Goal: Task Accomplishment & Management: Manage account settings

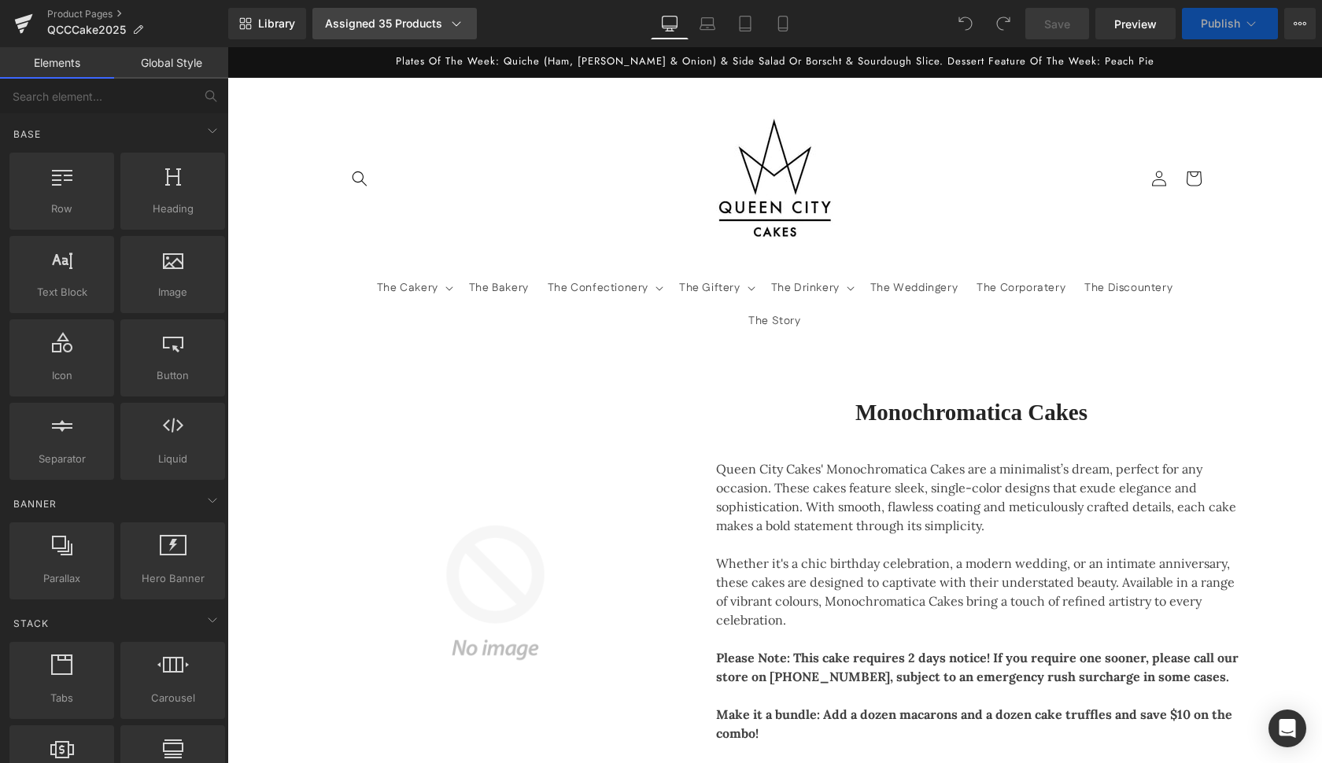
click at [452, 31] on icon at bounding box center [456, 24] width 16 height 16
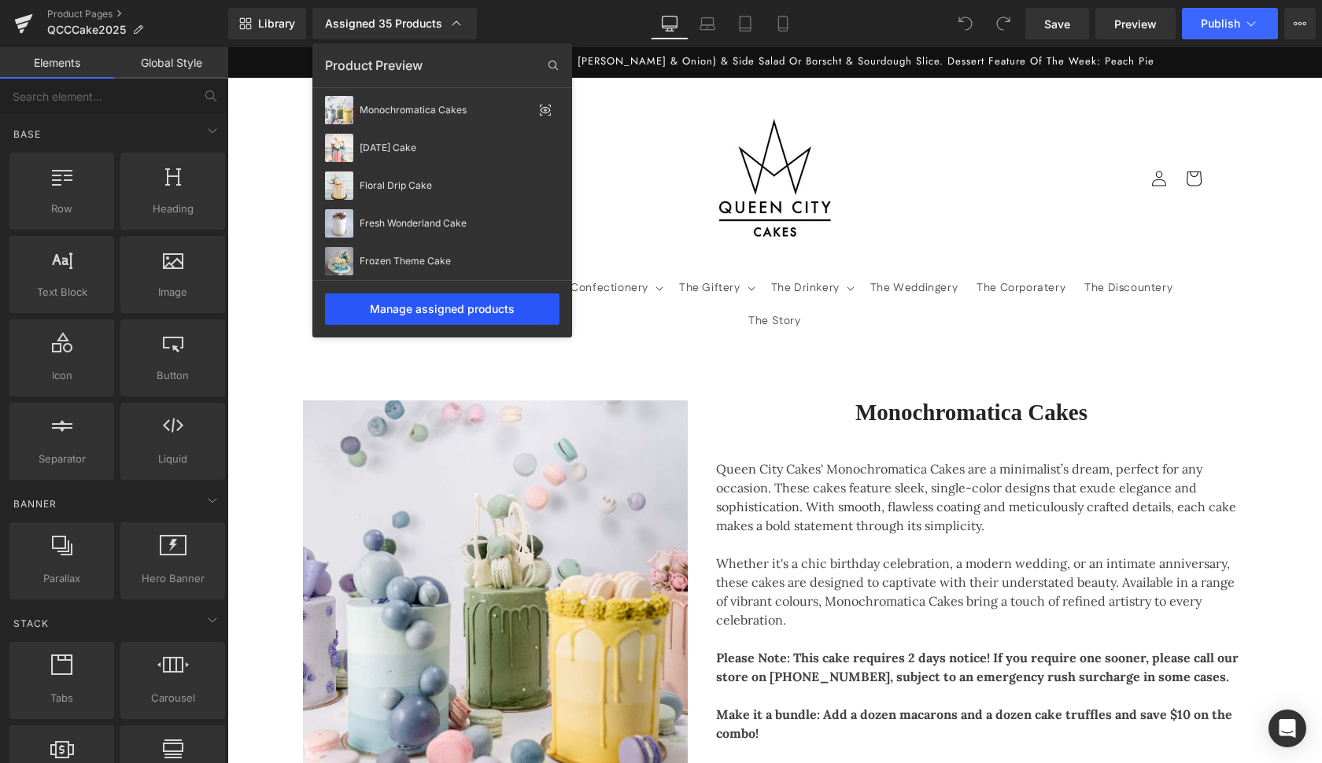
click at [458, 312] on div "Manage assigned products" at bounding box center [442, 308] width 234 height 31
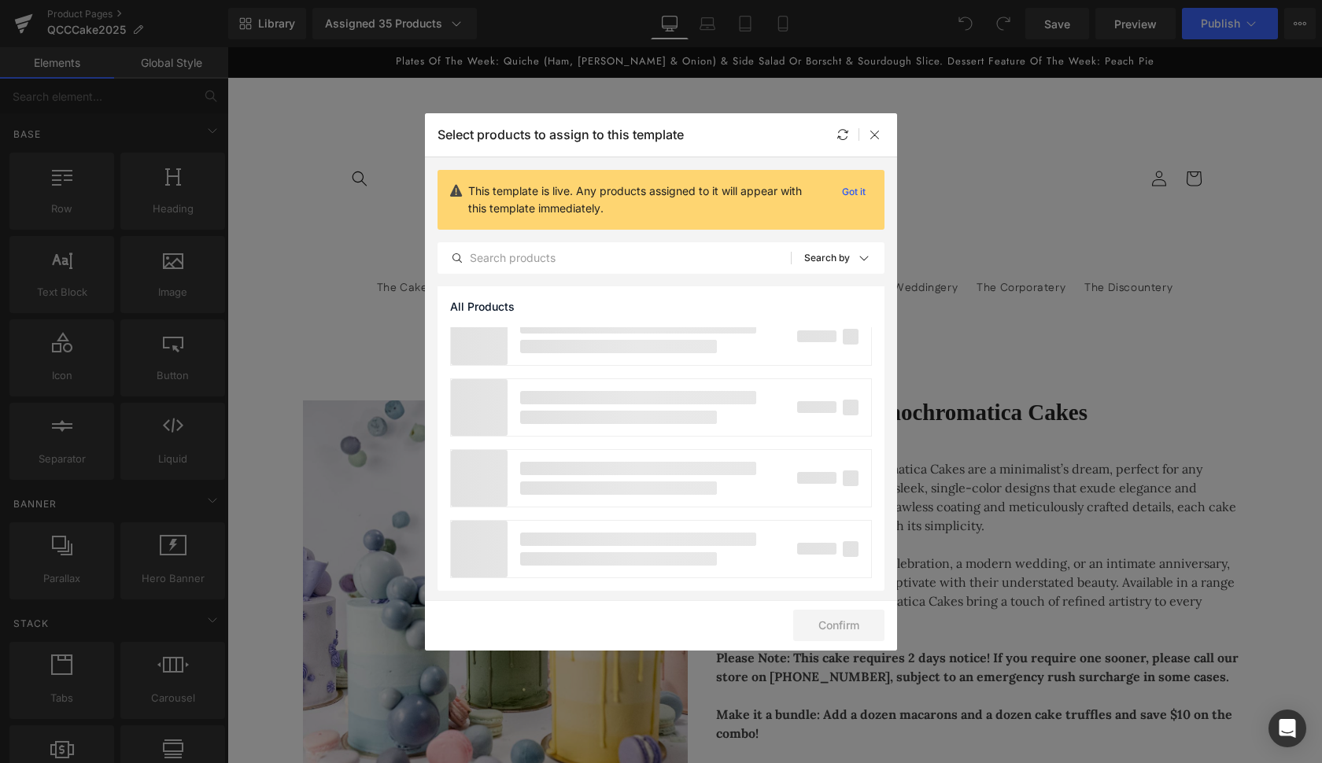
scroll to position [921, 0]
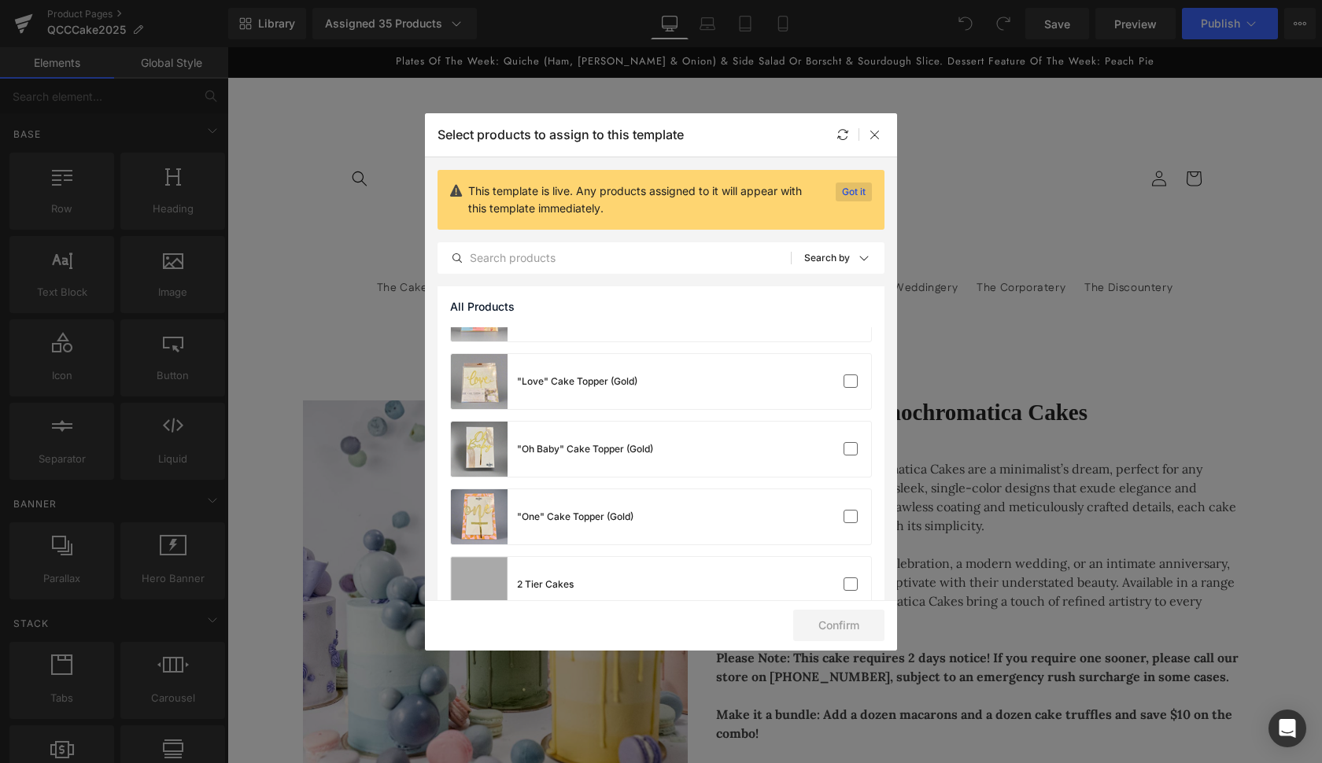
click at [844, 186] on p "Got it" at bounding box center [853, 192] width 36 height 19
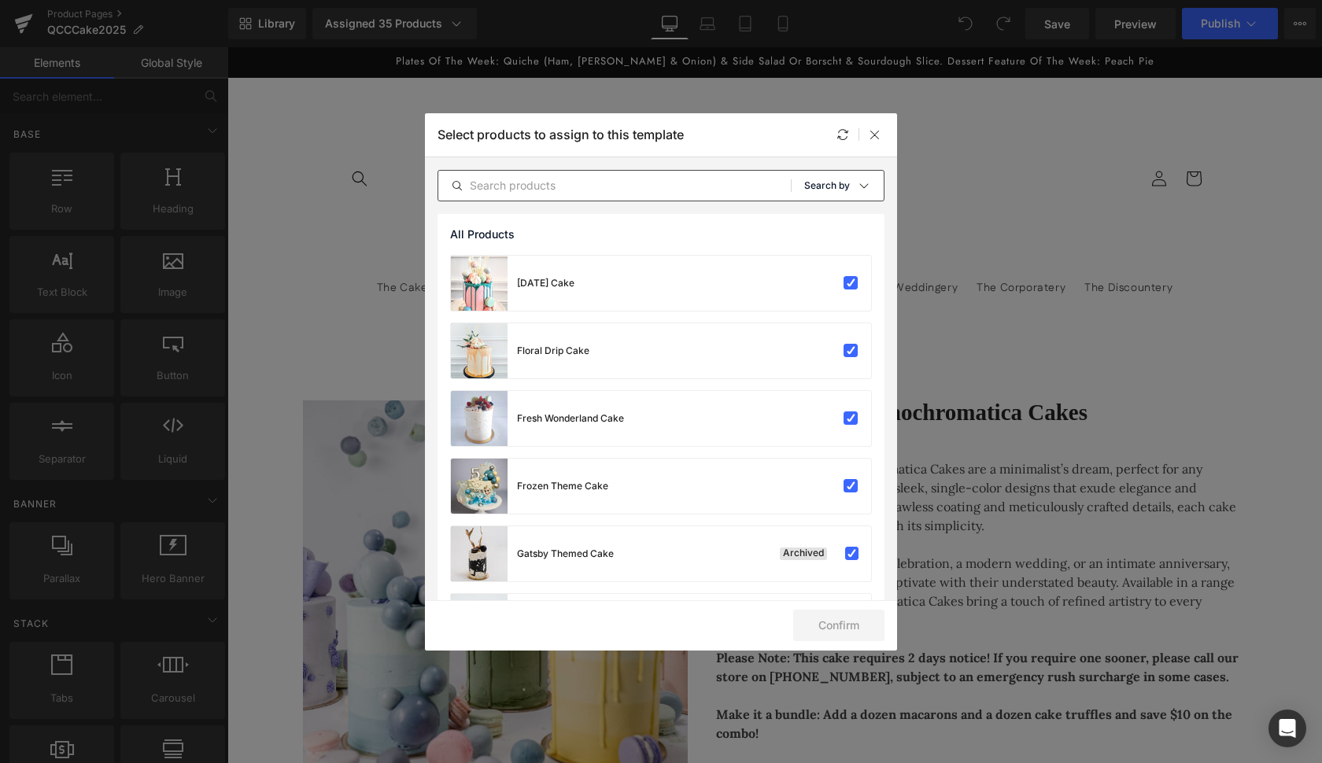
scroll to position [0, 0]
click at [839, 199] on div "Sort: Search by" at bounding box center [843, 185] width 79 height 31
click at [826, 257] on p "Shopify Collections" at bounding box center [809, 261] width 102 height 13
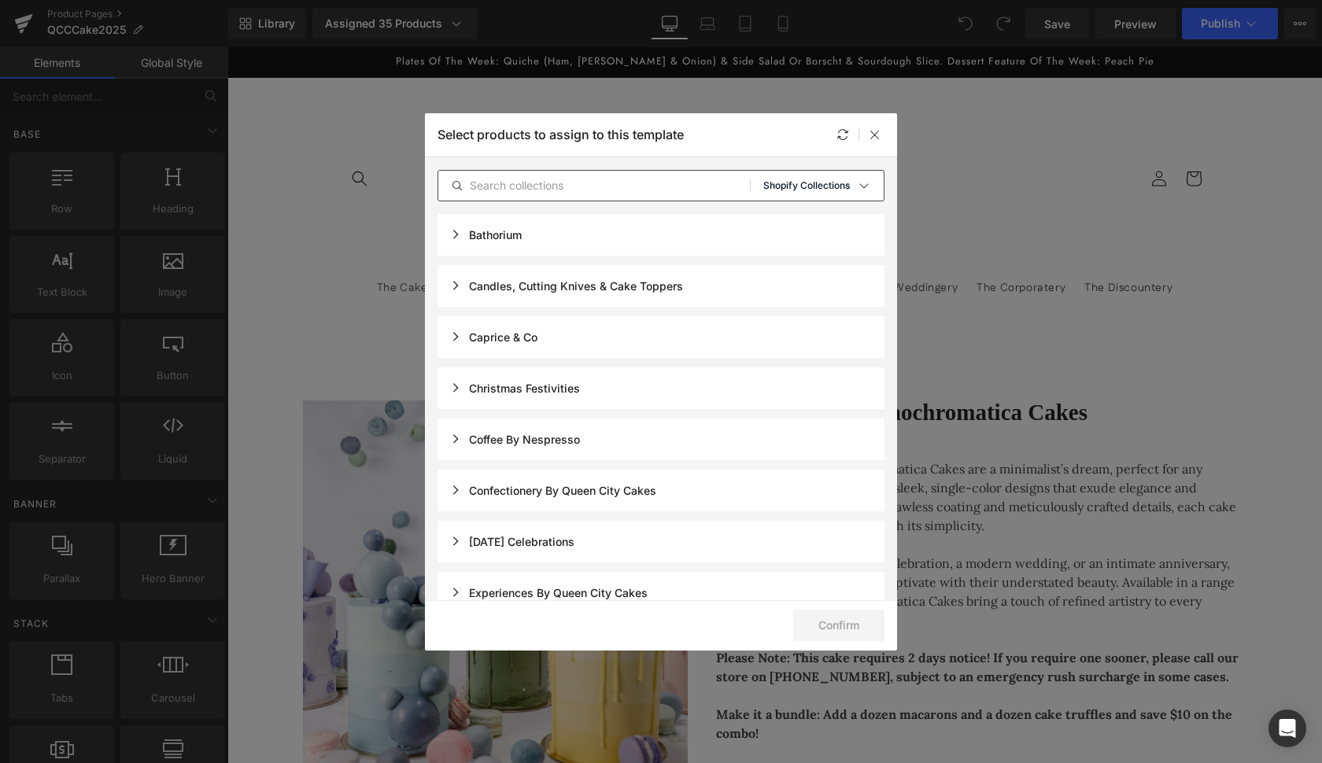
click at [845, 189] on div "Sort: Shopify Collections" at bounding box center [823, 185] width 120 height 31
click at [806, 226] on p "All Products" at bounding box center [790, 229] width 65 height 13
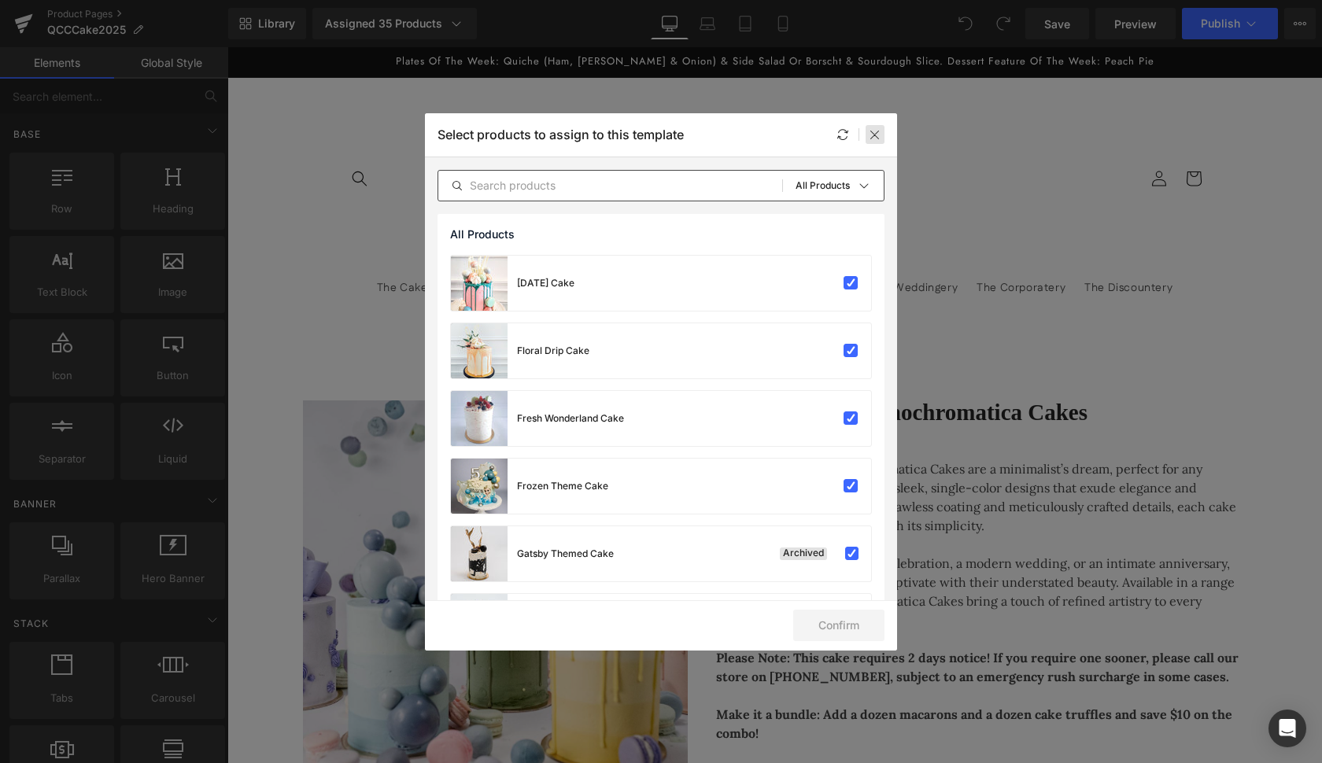
click at [880, 135] on icon at bounding box center [875, 134] width 13 height 13
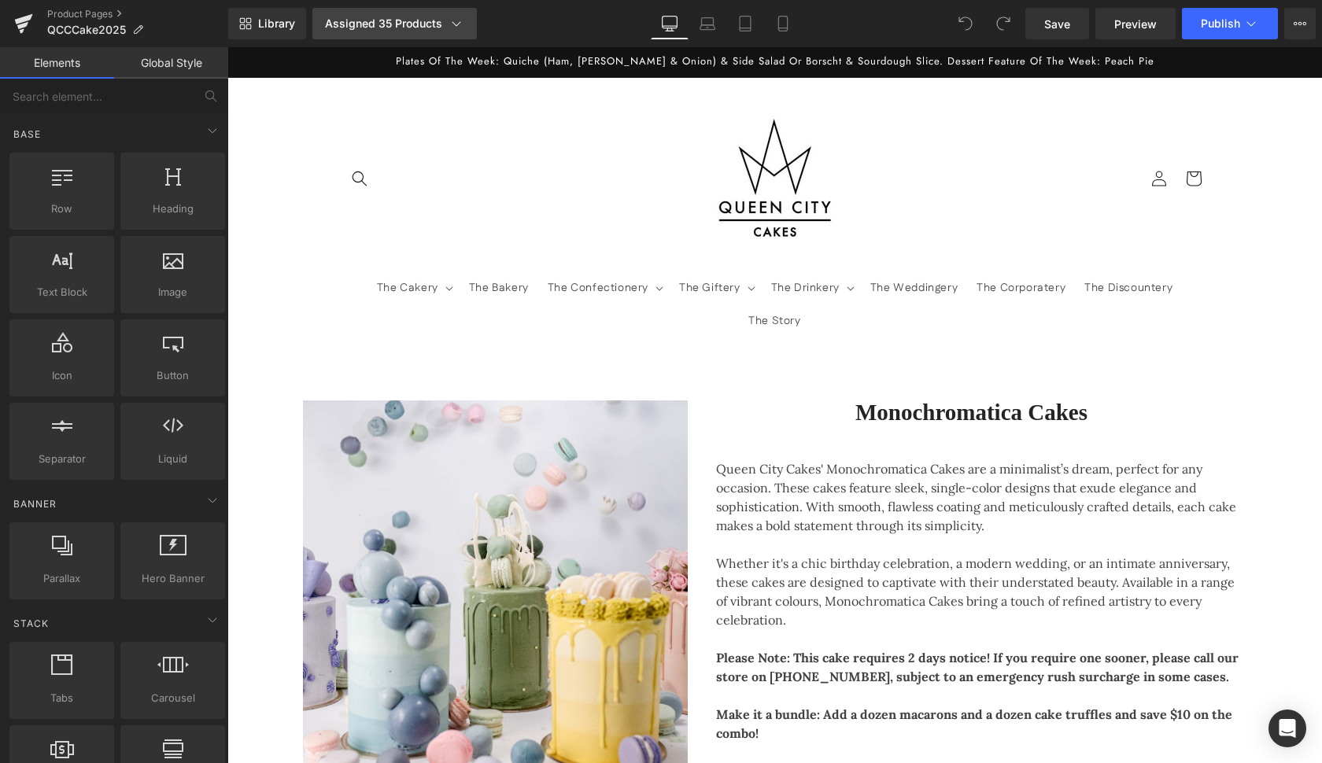
click at [441, 17] on div "Assigned 35 Products" at bounding box center [394, 24] width 139 height 16
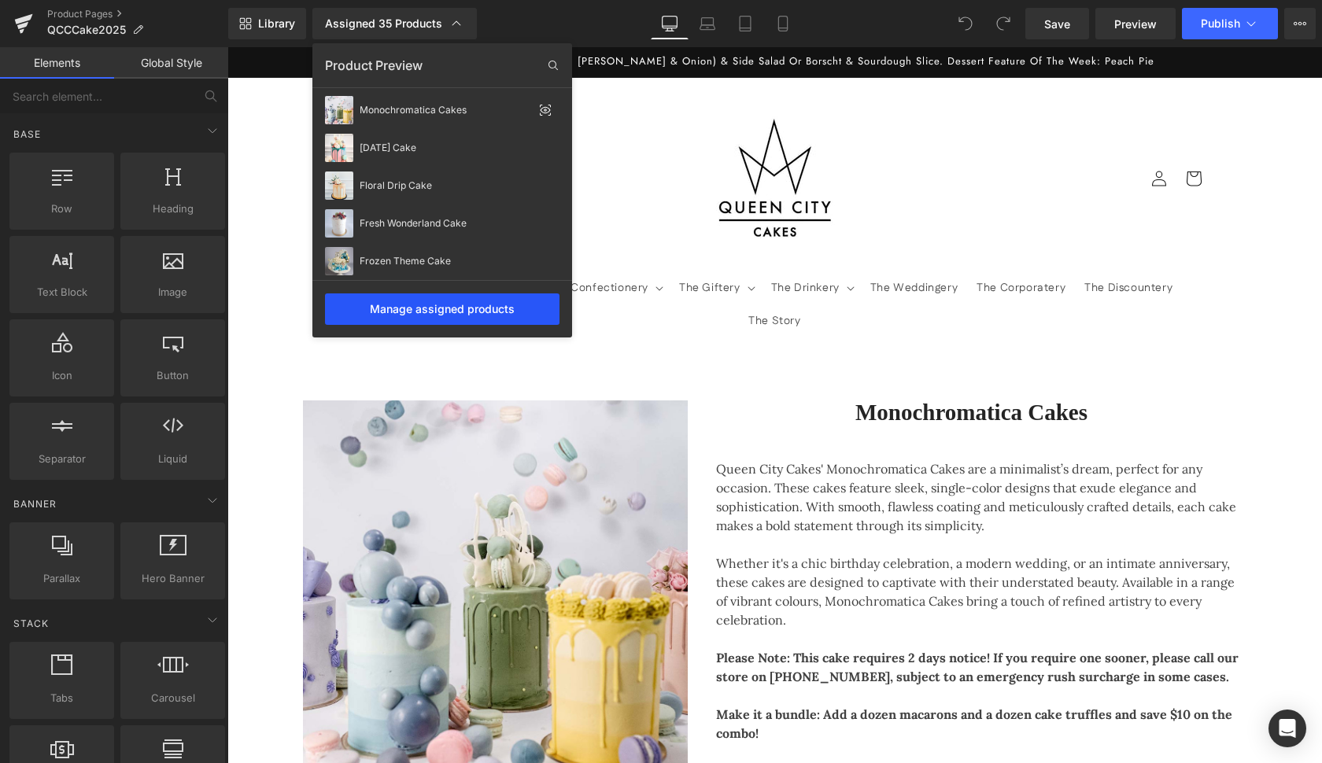
click at [470, 309] on div "Manage assigned products" at bounding box center [442, 308] width 234 height 31
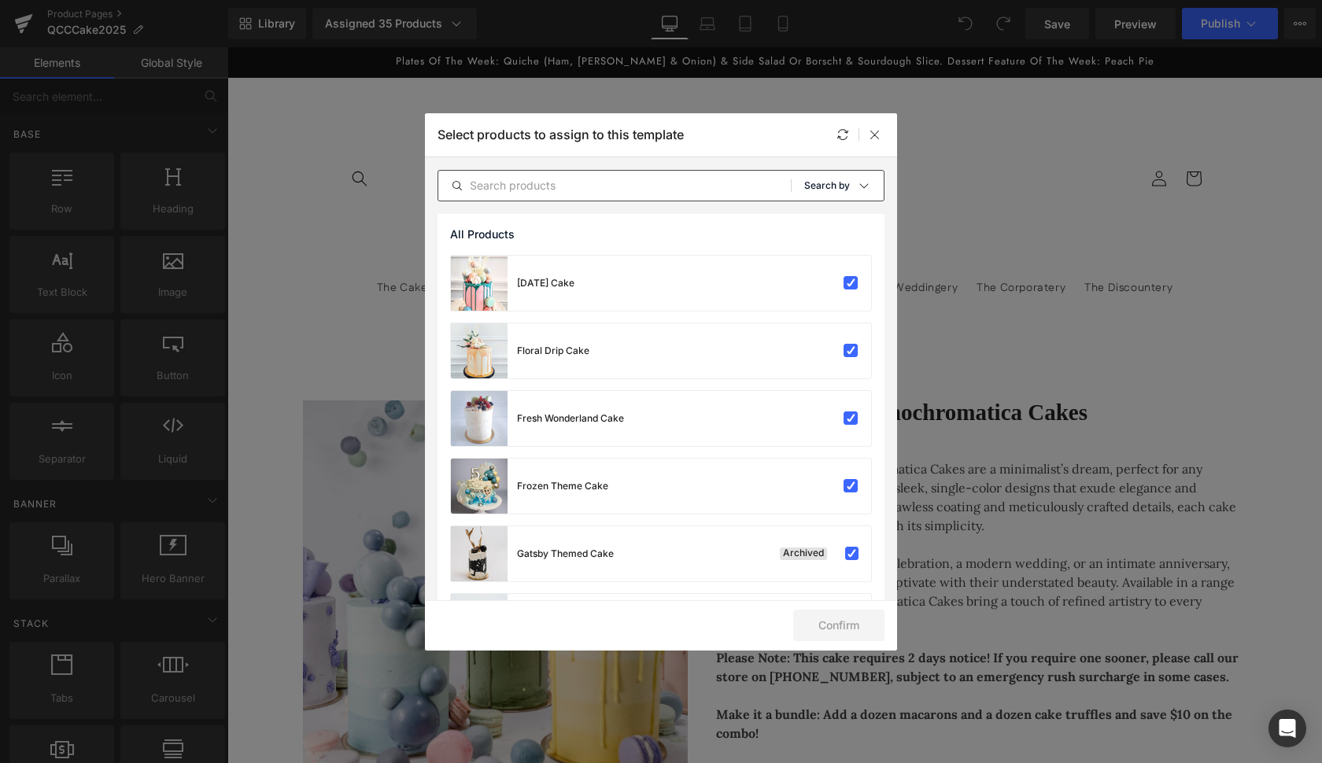
click at [849, 175] on div "Sort: Search by" at bounding box center [843, 185] width 79 height 31
click at [555, 173] on div "All Products Shopify Collections Product Templates Shopify Collections Sort: Se…" at bounding box center [660, 185] width 447 height 31
click at [876, 133] on icon at bounding box center [875, 134] width 13 height 13
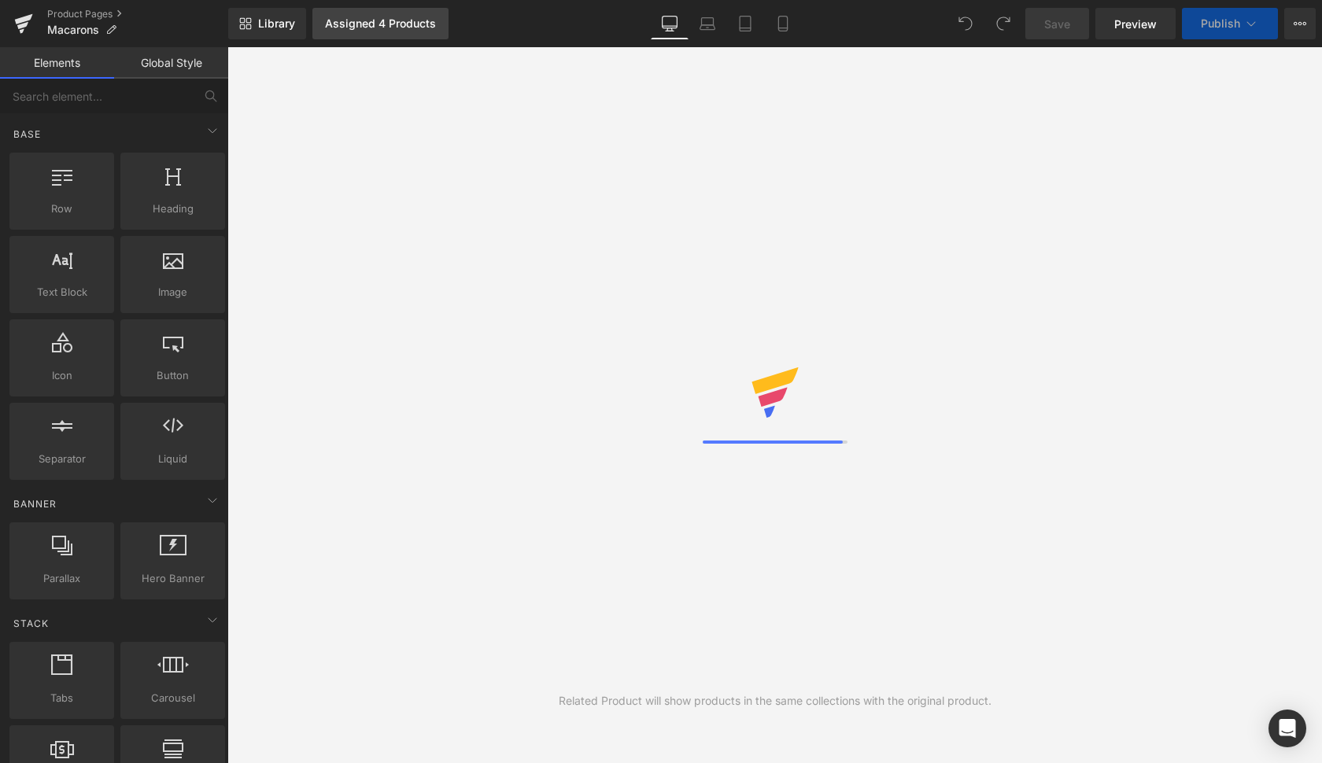
click at [397, 27] on div "Assigned 4 Products" at bounding box center [380, 23] width 111 height 13
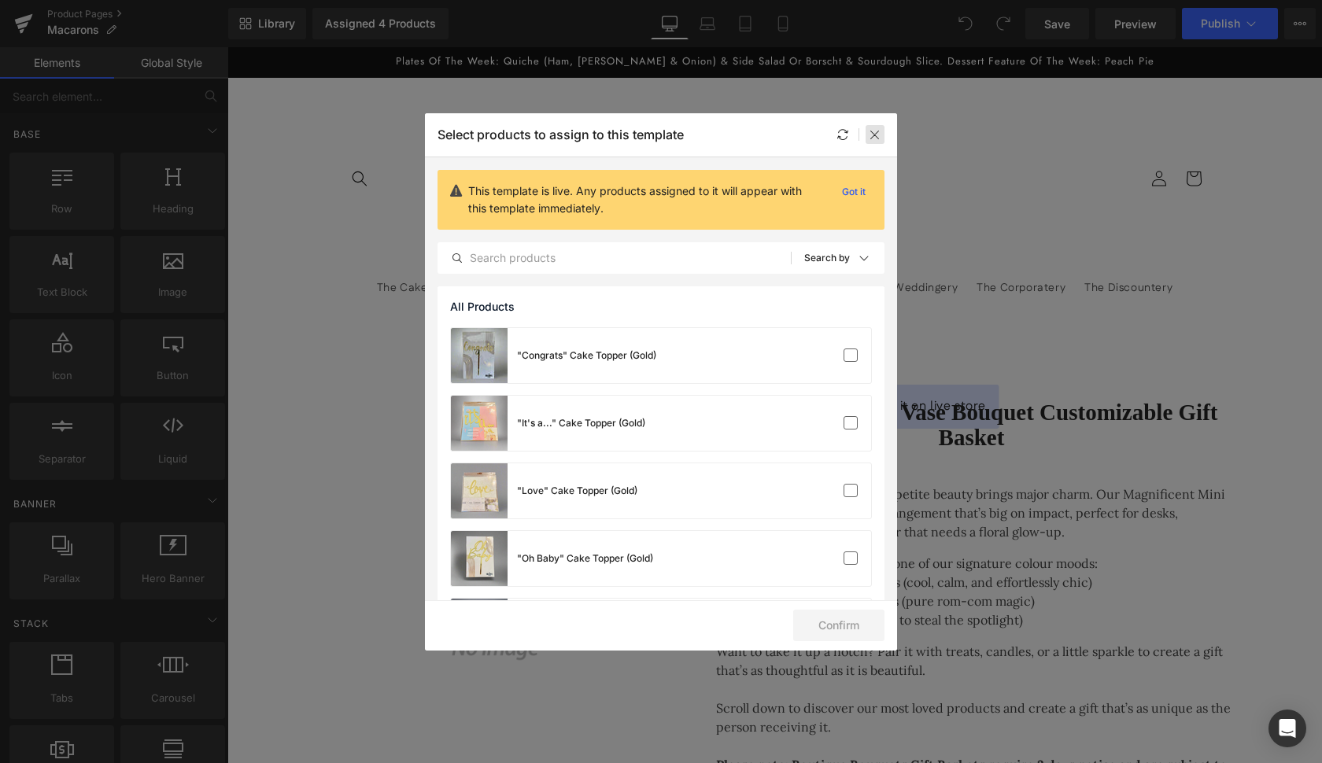
click at [876, 138] on icon at bounding box center [875, 134] width 13 height 13
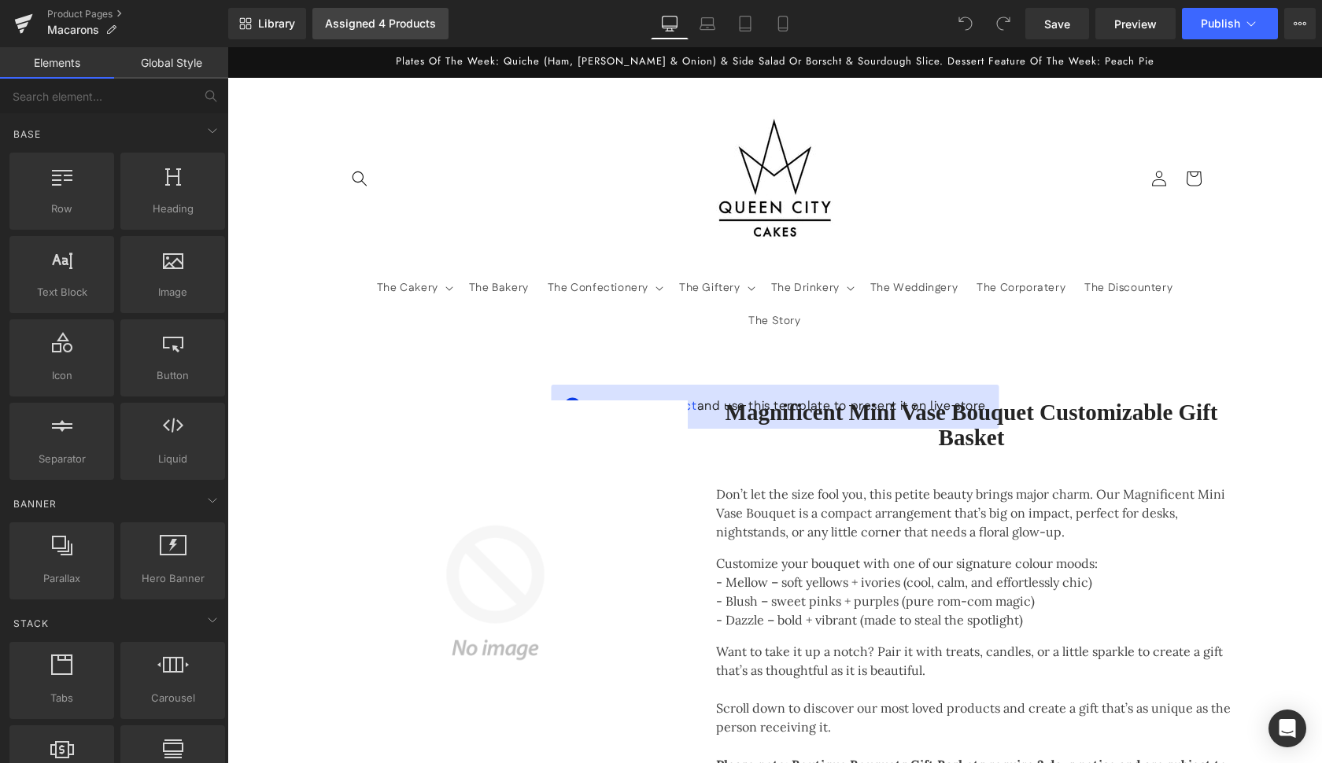
click at [379, 25] on div "Assigned 4 Products" at bounding box center [380, 23] width 111 height 13
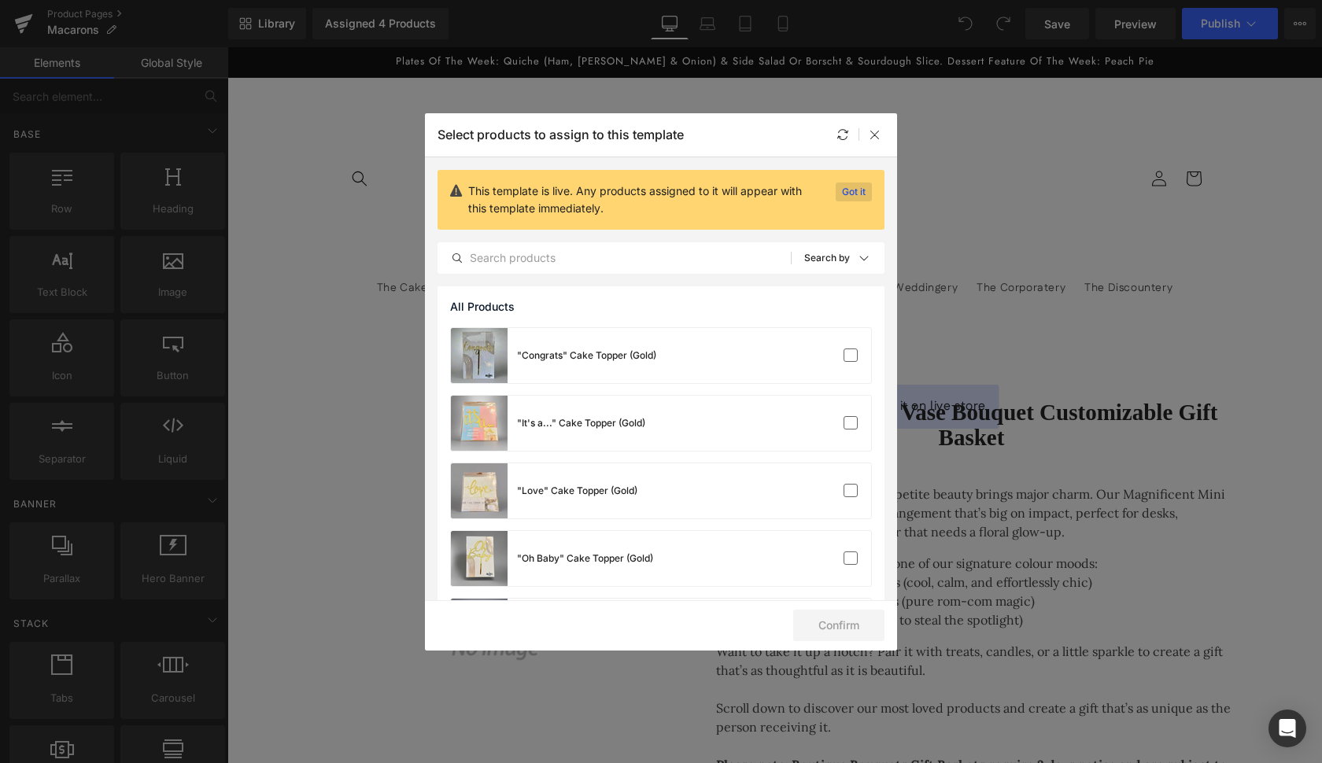
click at [836, 190] on p "Got it" at bounding box center [853, 192] width 36 height 19
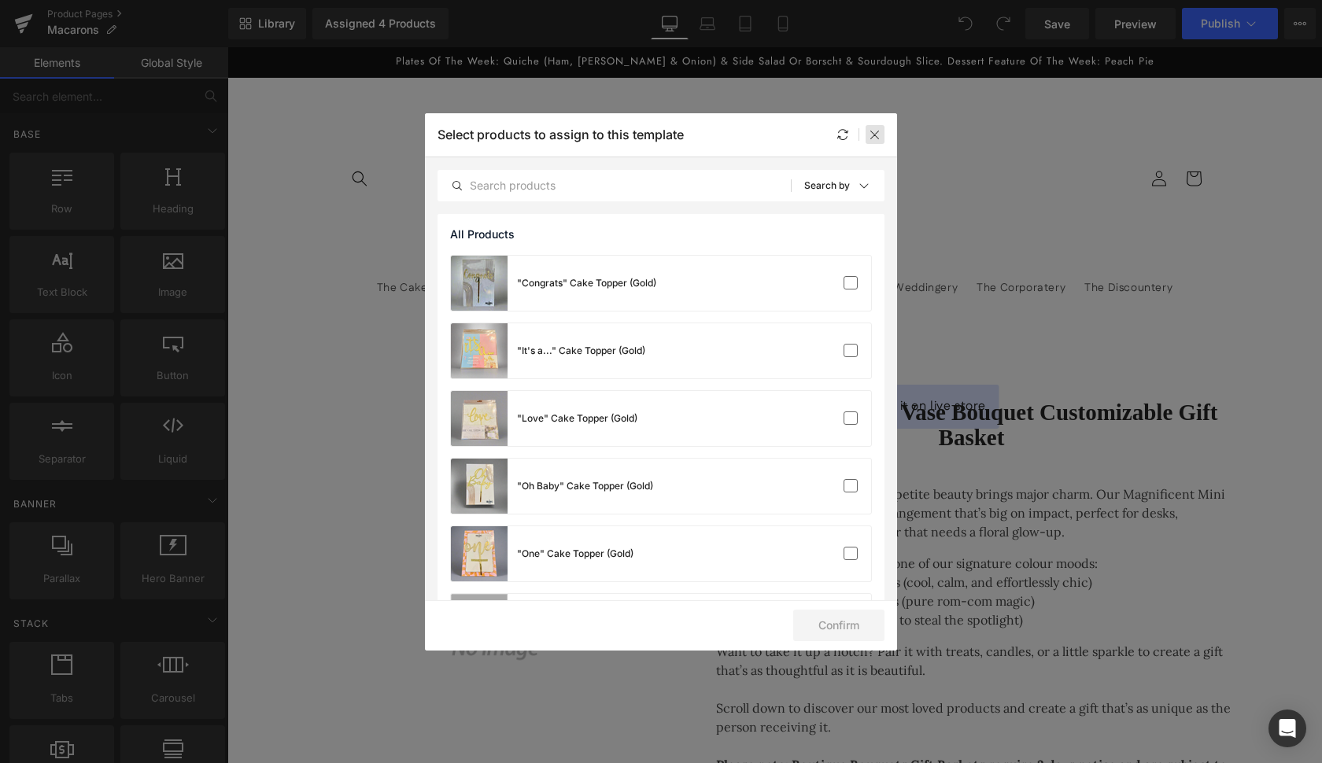
click at [875, 132] on icon at bounding box center [875, 134] width 13 height 13
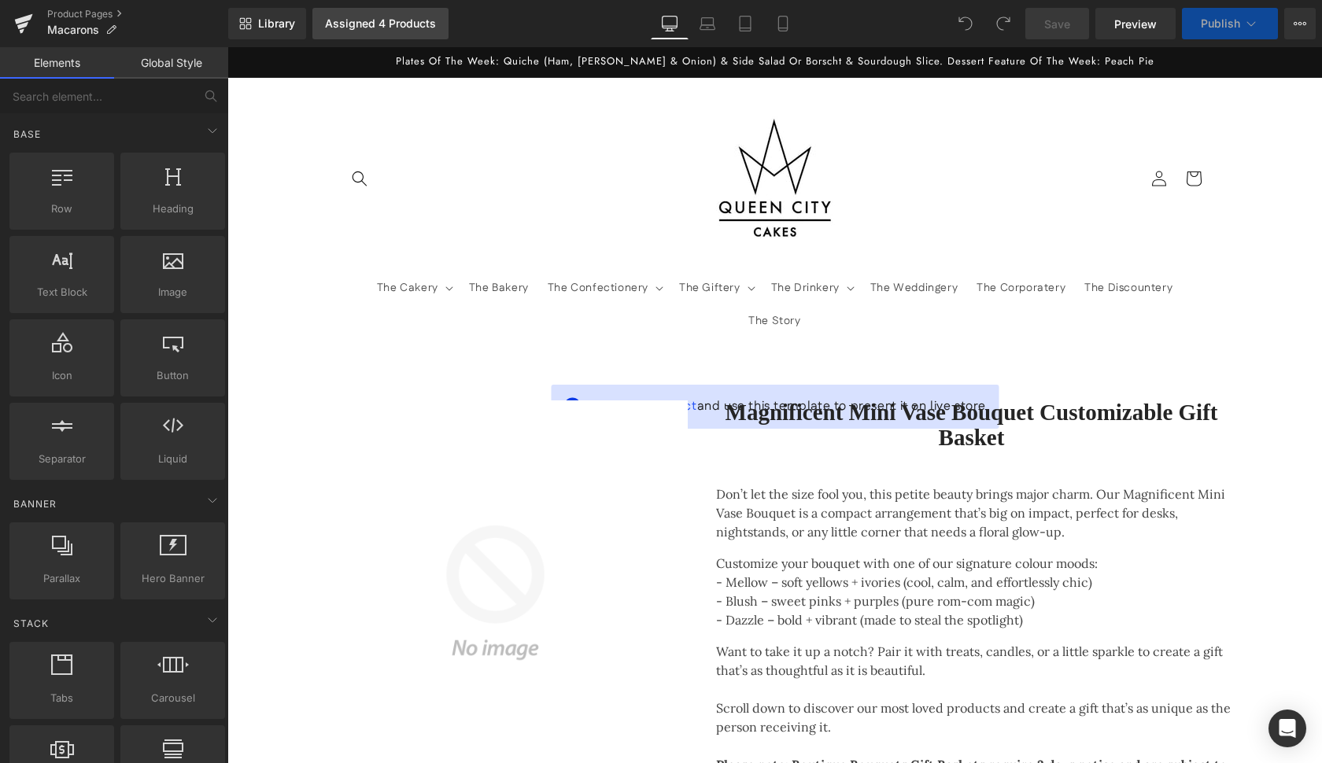
click at [441, 13] on link "Assigned 4 Products" at bounding box center [380, 23] width 136 height 31
click at [421, 28] on div "Assigned 4 Products" at bounding box center [380, 23] width 111 height 13
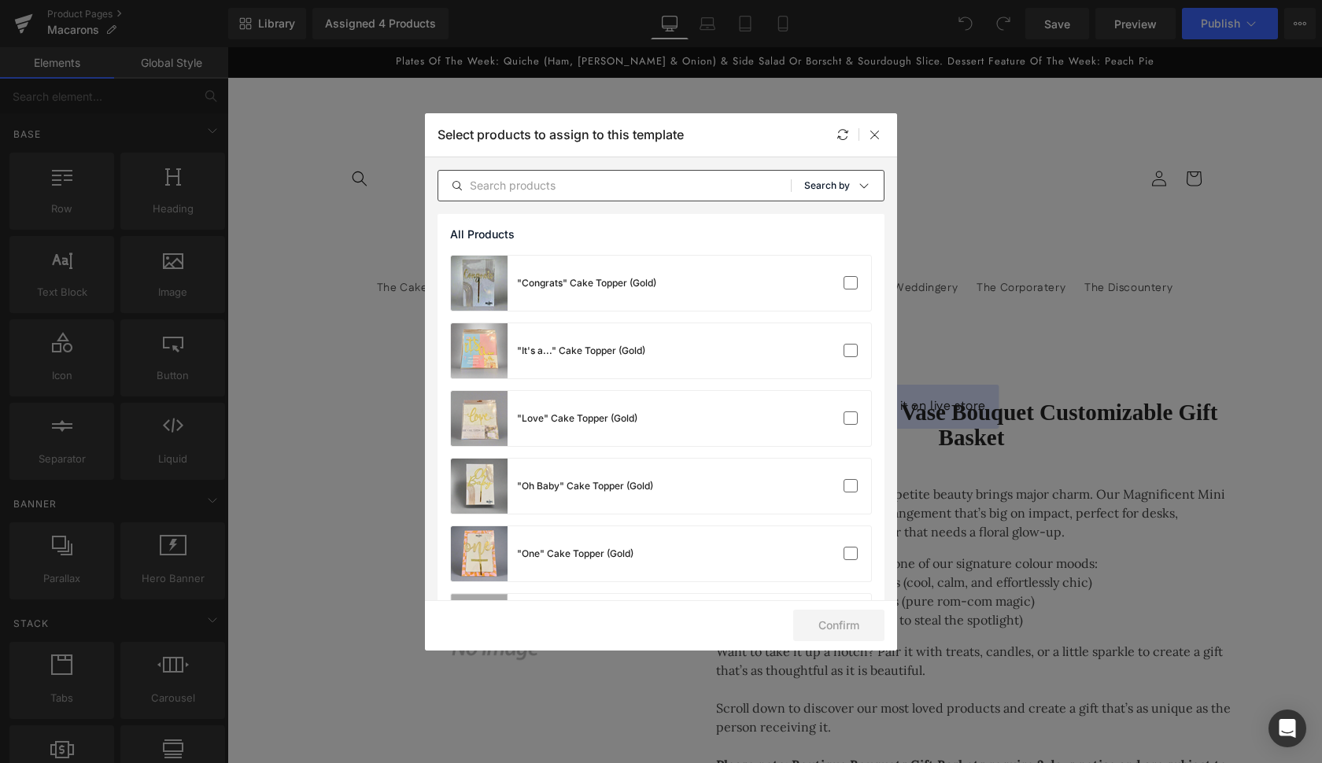
click at [848, 184] on div "Sort: Search by" at bounding box center [843, 185] width 79 height 31
click at [842, 186] on p "Search by" at bounding box center [827, 185] width 46 height 11
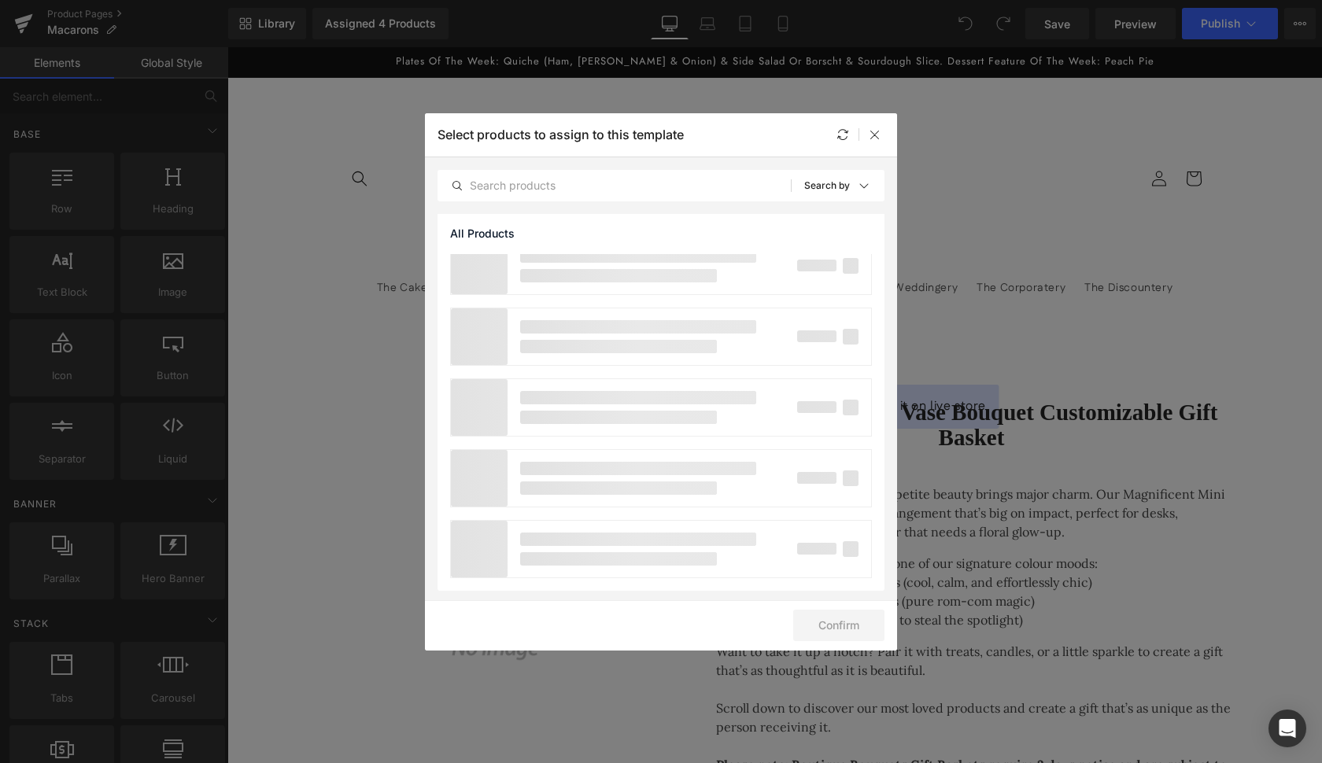
scroll to position [4077, 0]
click at [874, 130] on icon at bounding box center [875, 134] width 13 height 13
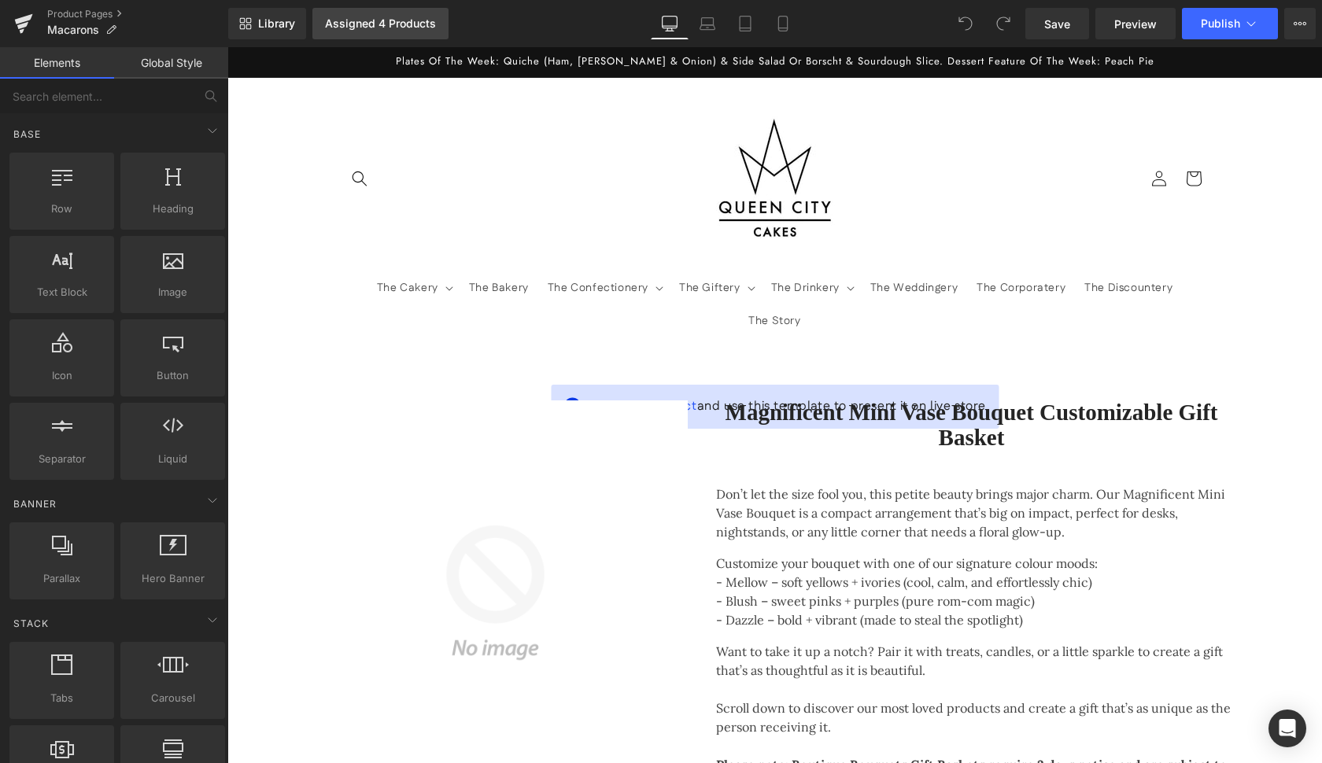
click at [380, 16] on link "Assigned 4 Products" at bounding box center [380, 23] width 136 height 31
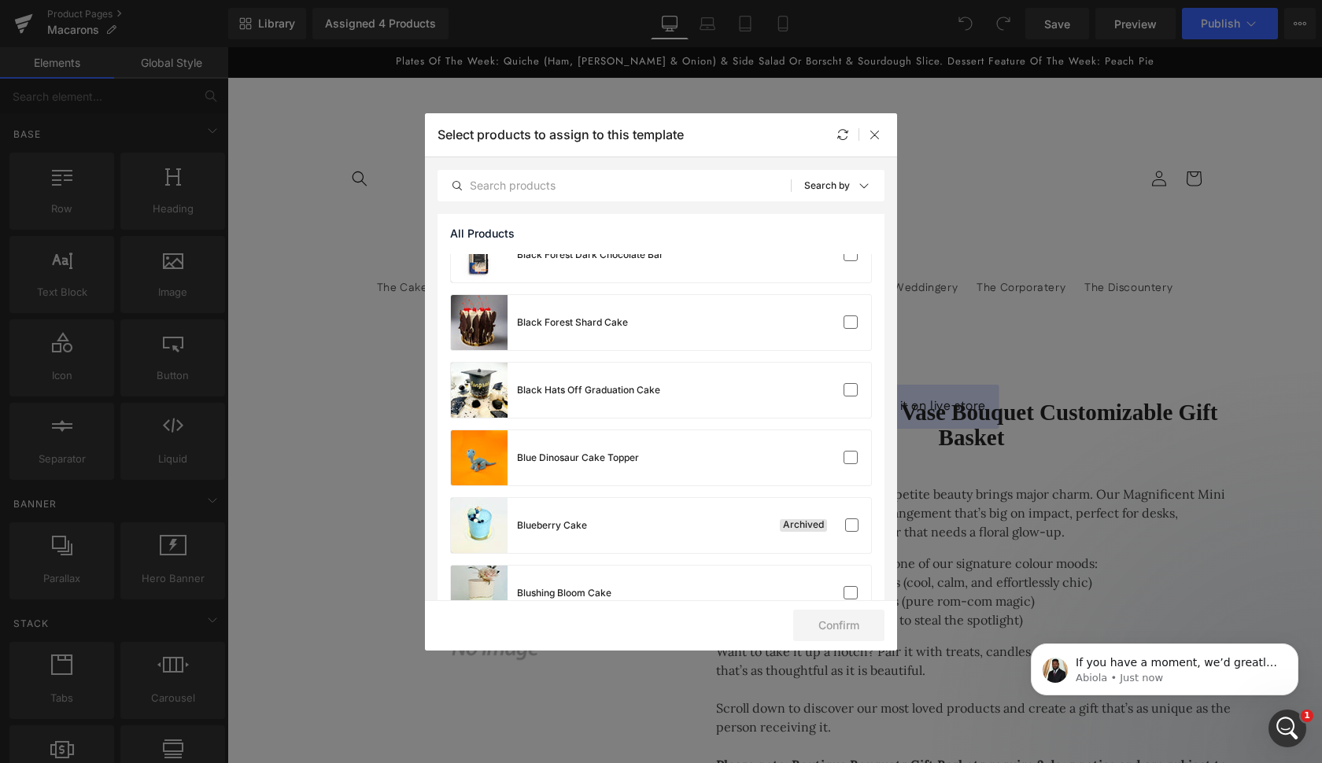
scroll to position [3332, 0]
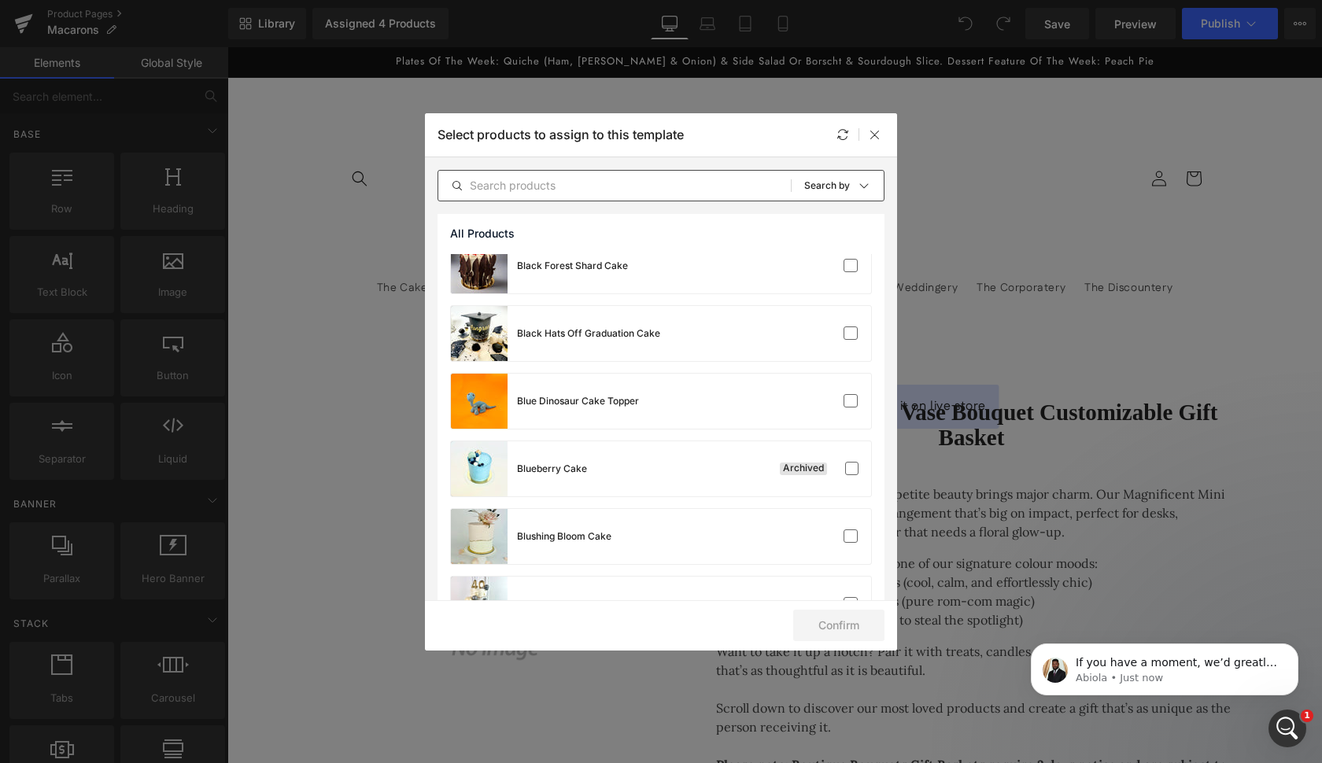
click at [677, 173] on div "All Products Shopify Collections Product Templates Shopify Collections Sort: Se…" at bounding box center [660, 185] width 447 height 31
click at [671, 187] on input "text" at bounding box center [614, 185] width 352 height 19
click at [858, 186] on icon at bounding box center [864, 185] width 13 height 13
click at [858, 185] on icon at bounding box center [864, 185] width 13 height 13
click at [876, 128] on icon at bounding box center [875, 134] width 13 height 13
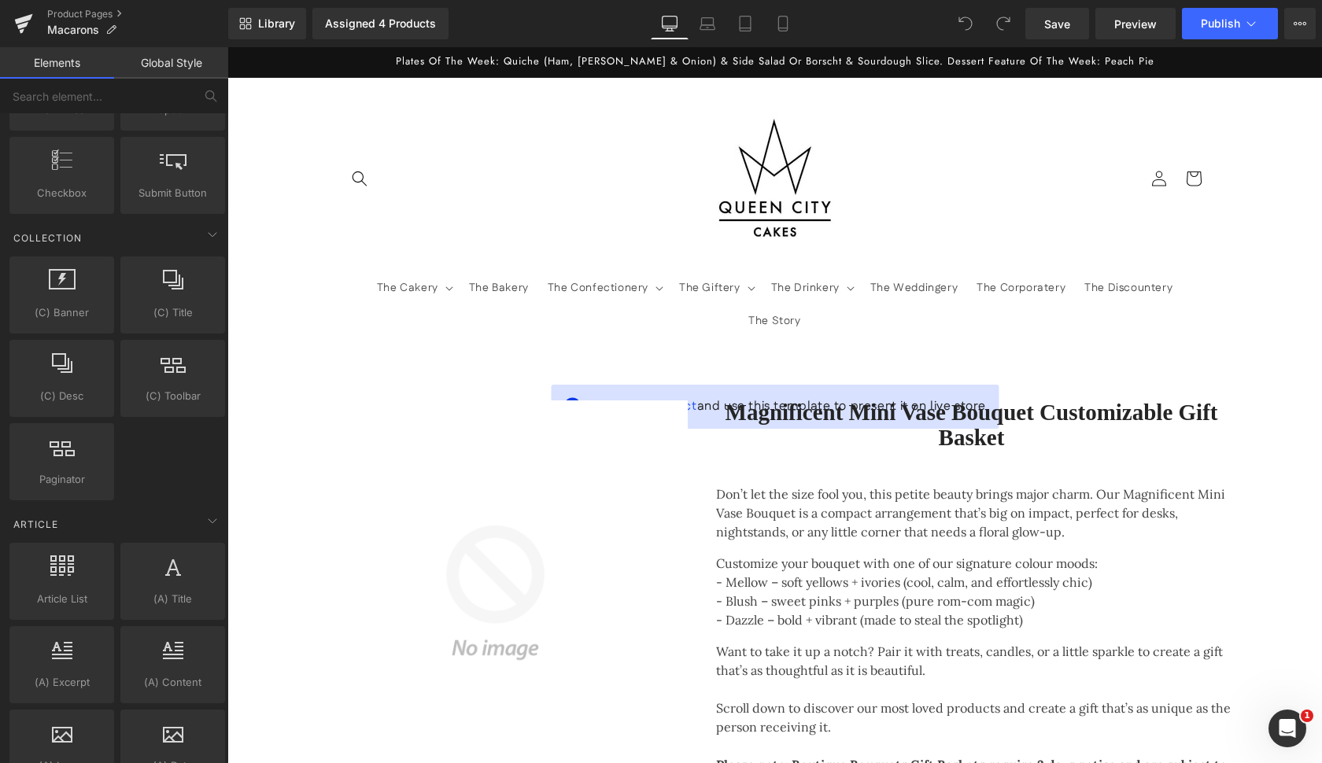
scroll to position [2531, 0]
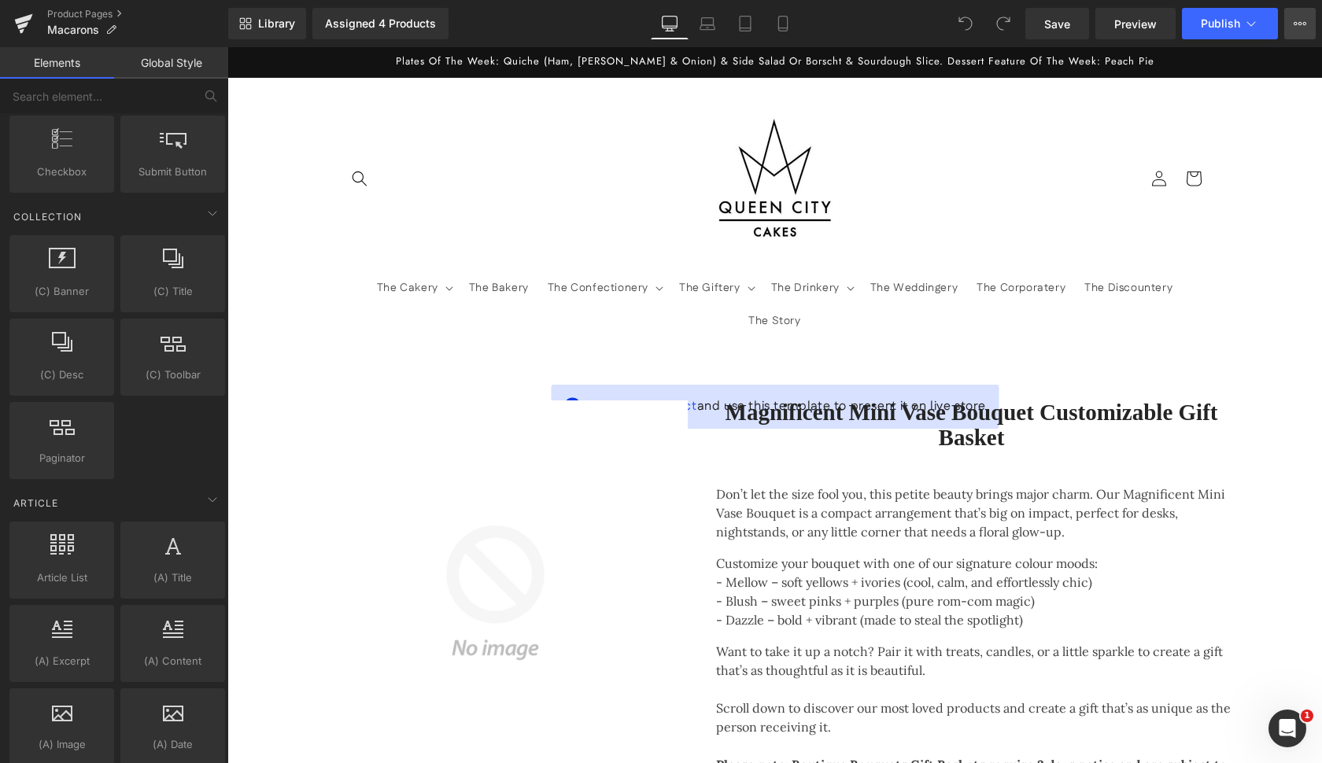
click at [1297, 19] on icon at bounding box center [1299, 23] width 13 height 13
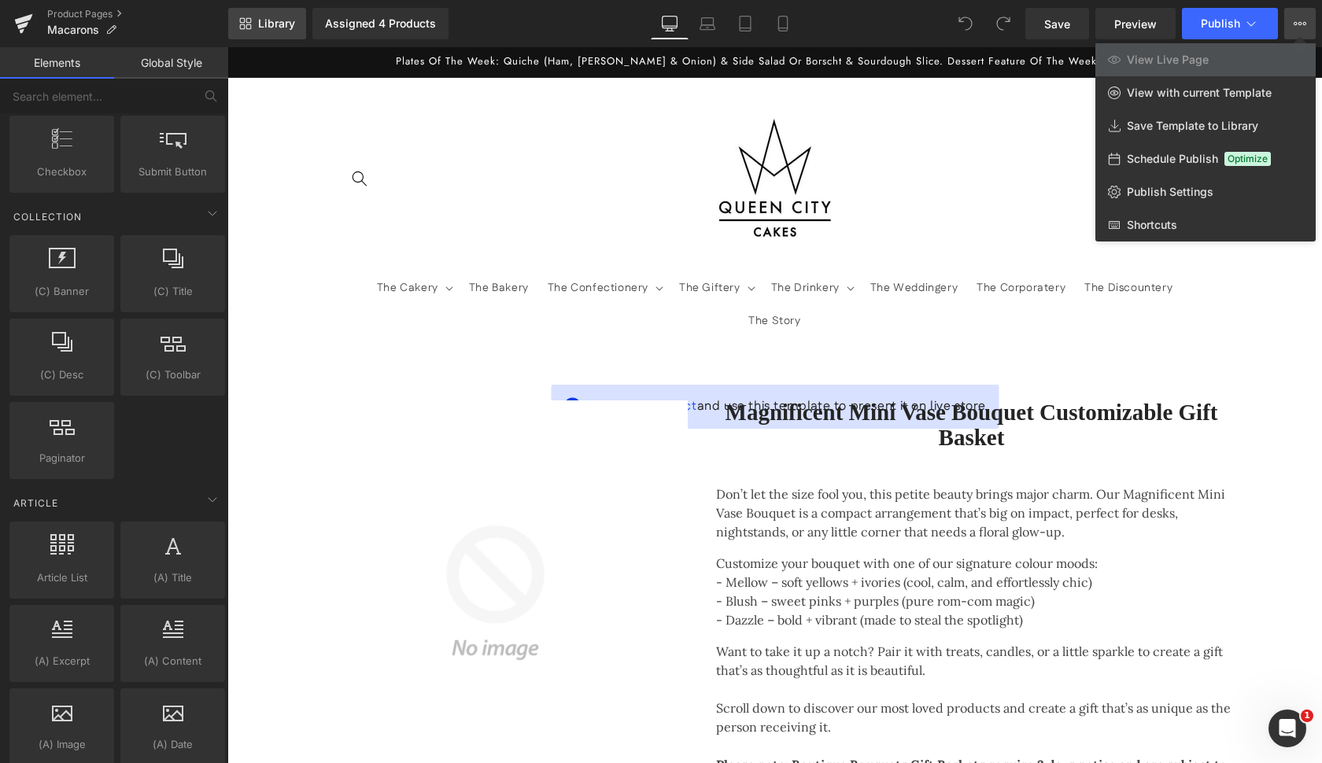
click at [269, 12] on link "Library" at bounding box center [267, 23] width 78 height 31
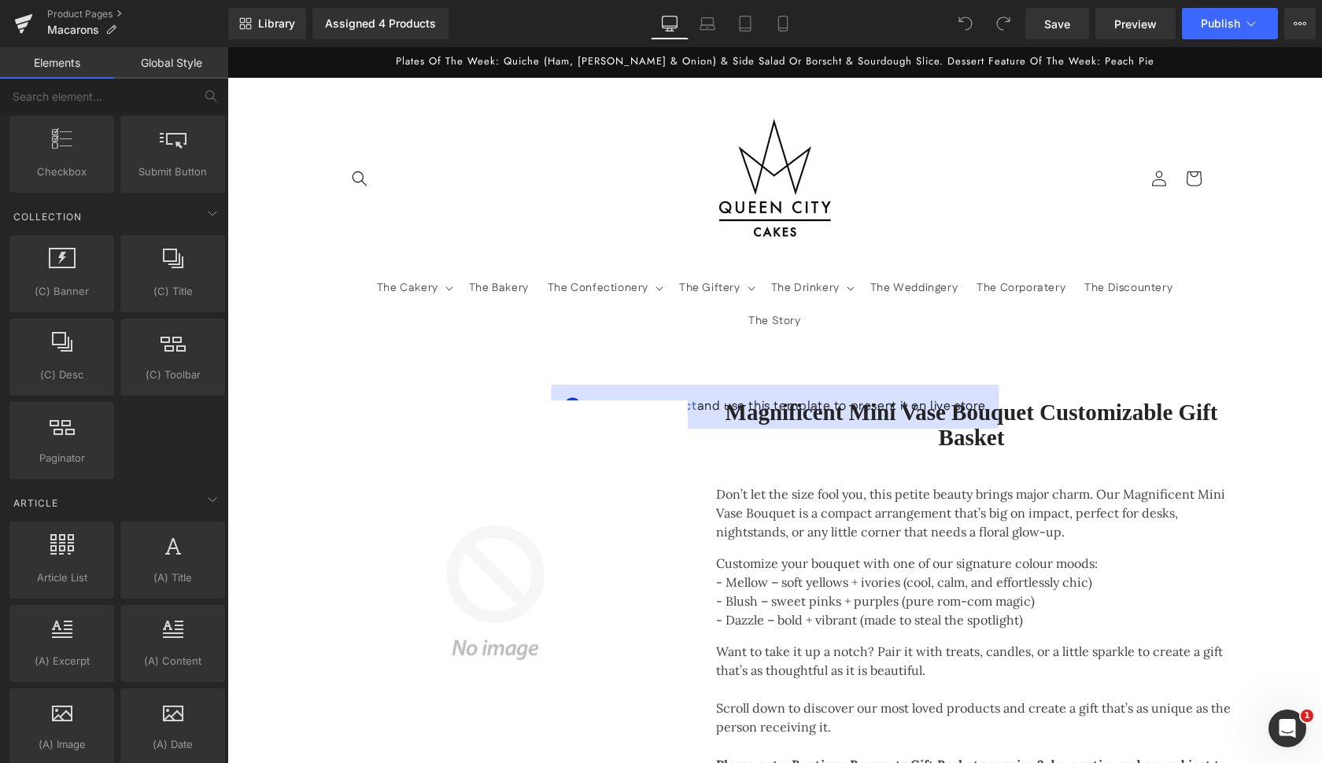
click at [406, 17] on div "Assigned 4 Products" at bounding box center [380, 23] width 111 height 13
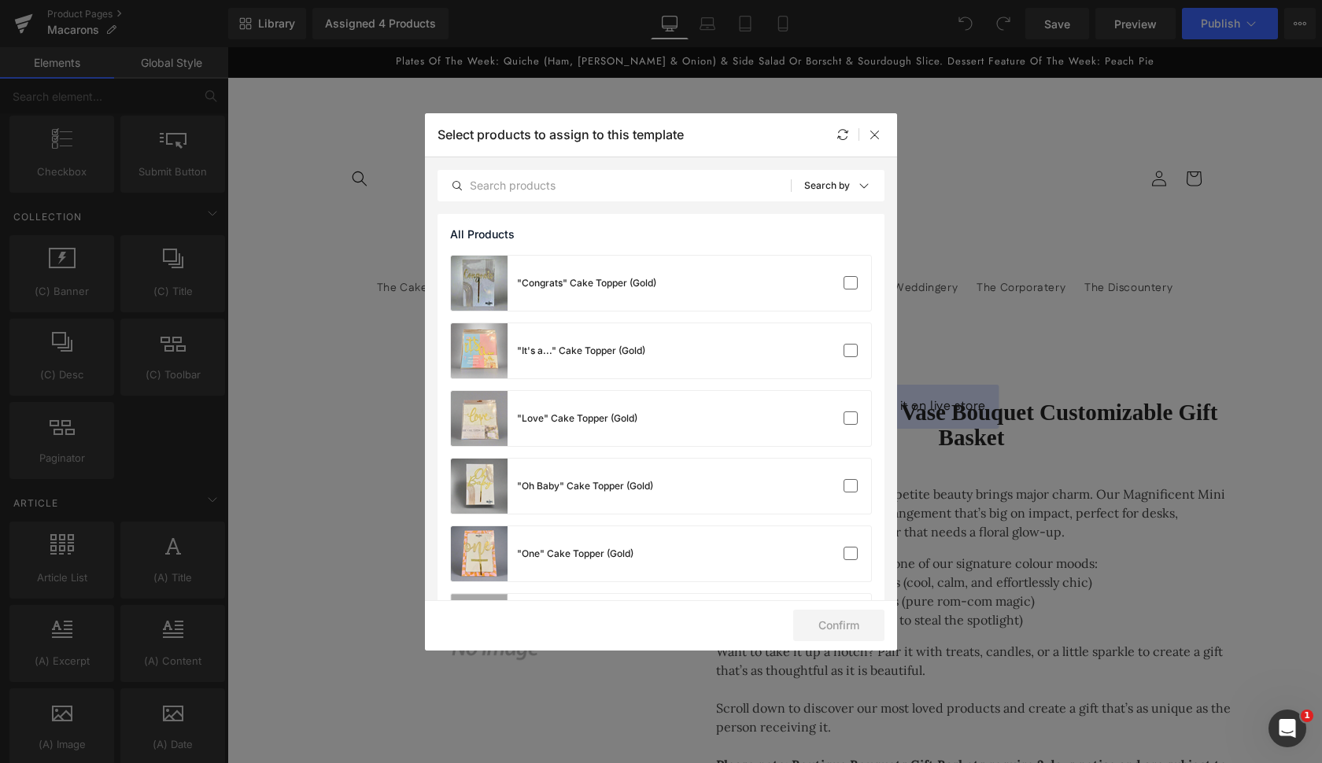
click at [852, 133] on div at bounding box center [858, 134] width 51 height 19
click at [850, 133] on div at bounding box center [842, 134] width 19 height 19
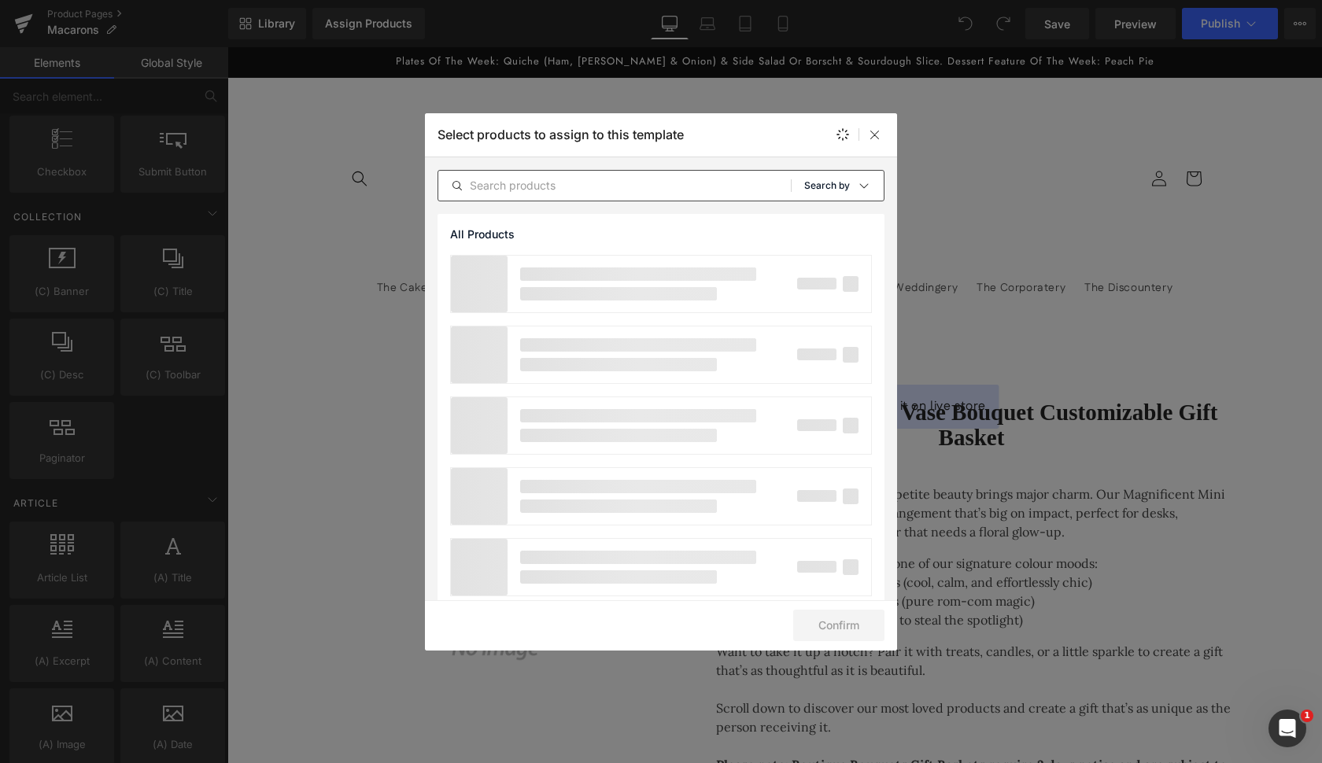
click at [848, 186] on div "Sort: Search by" at bounding box center [843, 185] width 79 height 31
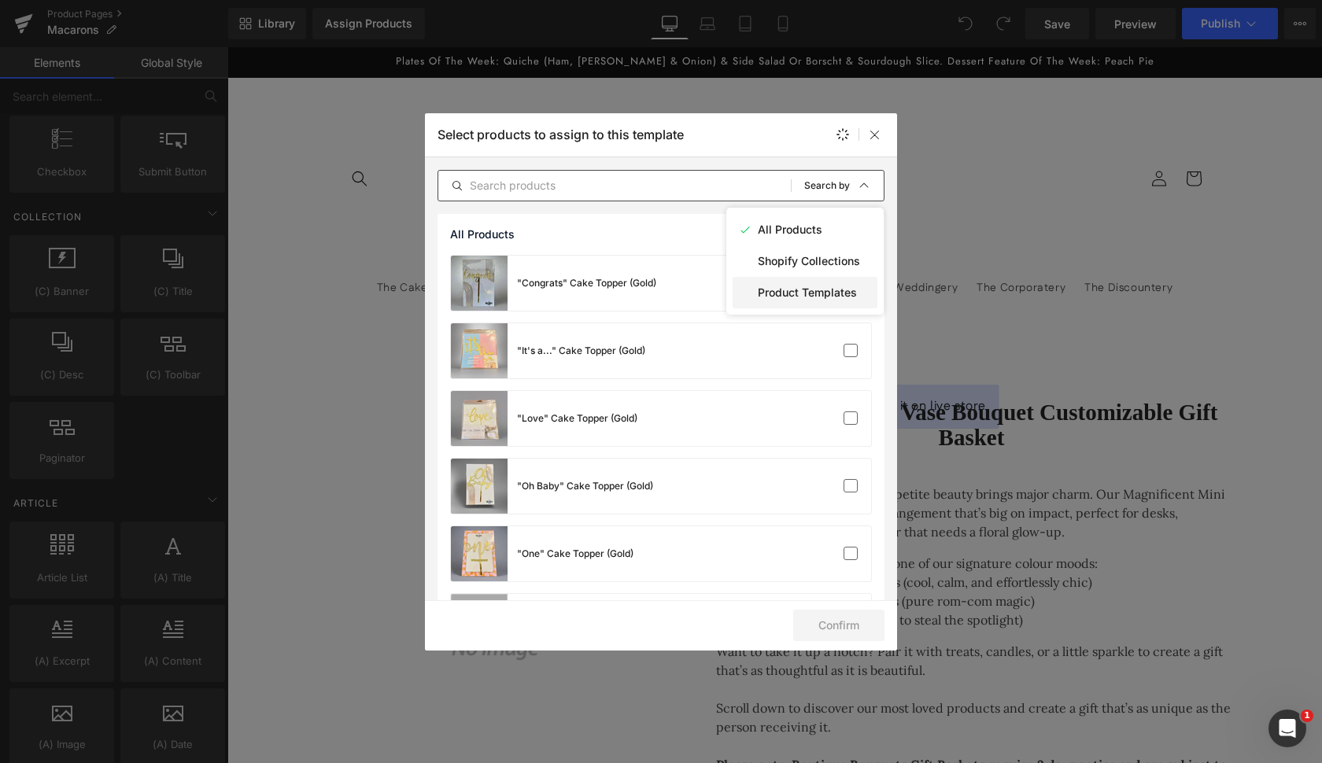
click at [834, 290] on p "Product Templates" at bounding box center [807, 292] width 99 height 13
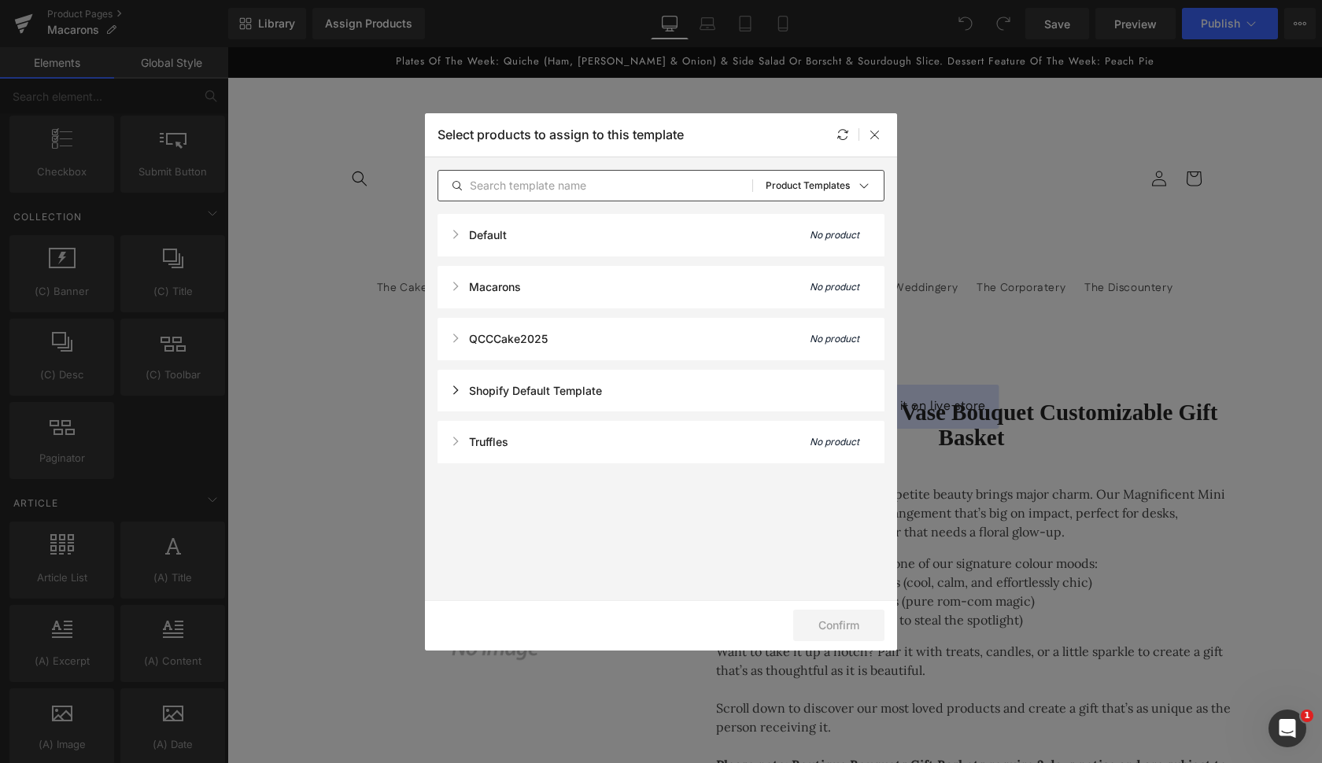
click at [456, 287] on div "Macarons" at bounding box center [485, 286] width 71 height 13
click at [568, 290] on div "Macarons No product" at bounding box center [660, 287] width 447 height 42
drag, startPoint x: 501, startPoint y: 232, endPoint x: 492, endPoint y: 232, distance: 9.4
click at [500, 232] on div "Default" at bounding box center [478, 234] width 57 height 13
click at [452, 232] on div "Default" at bounding box center [478, 234] width 57 height 13
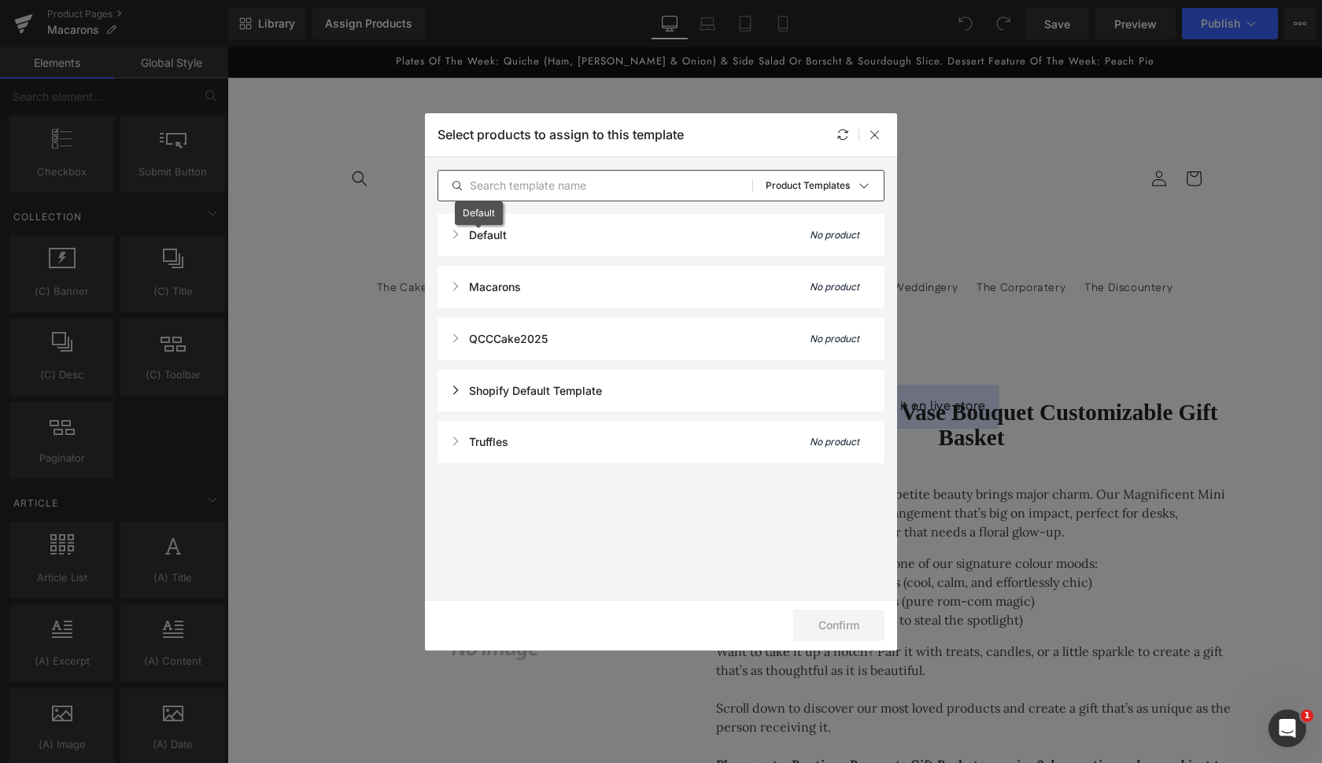
click at [456, 233] on div "Default" at bounding box center [478, 234] width 57 height 13
click at [617, 242] on div "Default No product" at bounding box center [660, 235] width 447 height 42
click at [520, 397] on div "Shopify Default Template" at bounding box center [660, 391] width 447 height 42
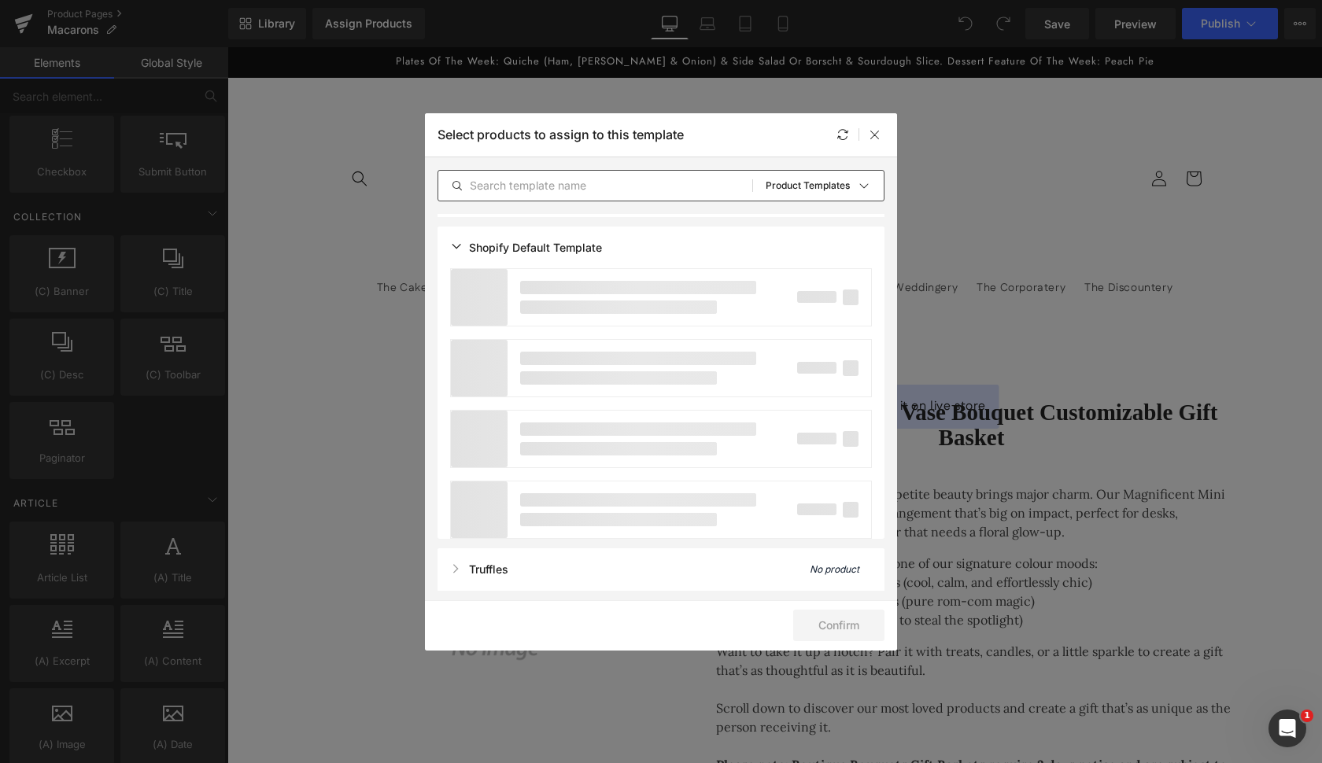
scroll to position [143, 0]
click at [879, 131] on icon at bounding box center [875, 134] width 13 height 13
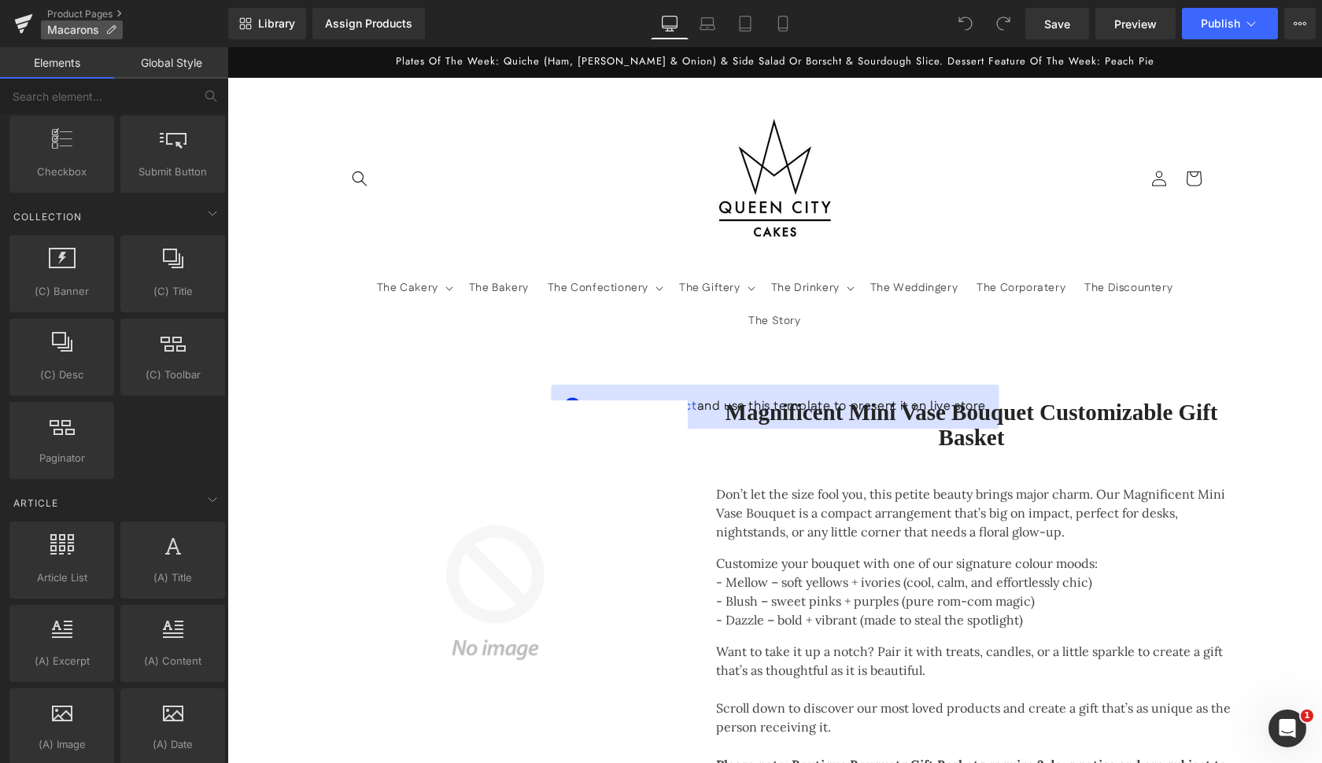
click at [63, 33] on span "Macarons" at bounding box center [73, 30] width 52 height 13
